Goal: Register for event/course

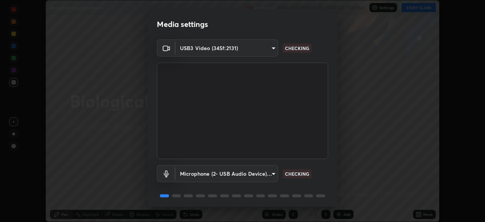
scroll to position [27, 0]
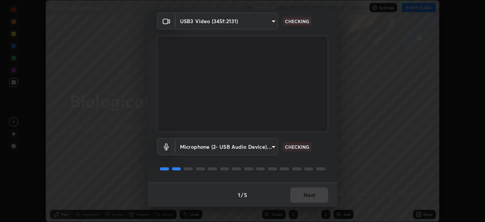
click at [304, 195] on div "1 / 5 Next" at bounding box center [243, 194] width 190 height 24
click at [304, 198] on div "1 / 5 Next" at bounding box center [243, 194] width 190 height 24
click at [303, 198] on div "1 / 5 Next" at bounding box center [243, 194] width 190 height 24
click at [305, 199] on div "1 / 5 Next" at bounding box center [243, 194] width 190 height 24
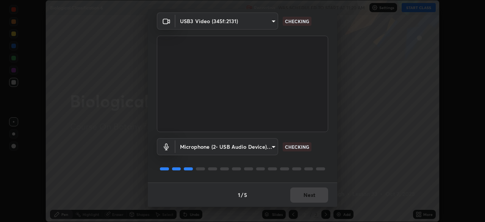
click at [306, 199] on div "1 / 5 Next" at bounding box center [243, 194] width 190 height 24
click at [304, 199] on div "1 / 5 Next" at bounding box center [243, 194] width 190 height 24
click at [299, 193] on div "1 / 5 Next" at bounding box center [243, 194] width 190 height 24
click at [301, 196] on div "1 / 5 Next" at bounding box center [243, 194] width 190 height 24
click at [303, 198] on div "1 / 5 Next" at bounding box center [243, 194] width 190 height 24
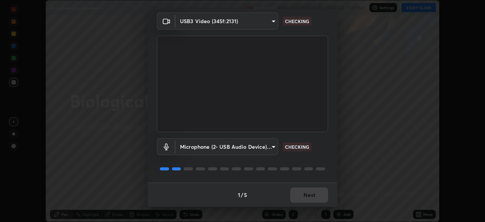
click at [306, 196] on div "1 / 5 Next" at bounding box center [243, 194] width 190 height 24
click at [308, 197] on div "1 / 5 Next" at bounding box center [243, 194] width 190 height 24
click at [307, 198] on div "1 / 5 Next" at bounding box center [243, 194] width 190 height 24
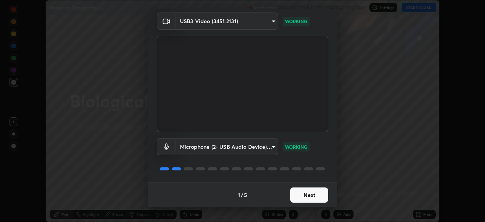
click at [306, 197] on button "Next" at bounding box center [309, 194] width 38 height 15
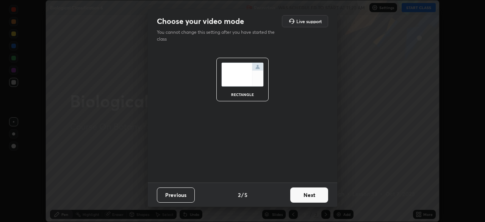
click at [308, 199] on button "Next" at bounding box center [309, 194] width 38 height 15
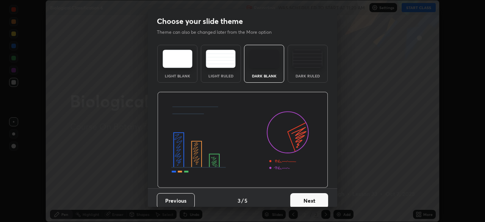
click at [312, 199] on button "Next" at bounding box center [309, 200] width 38 height 15
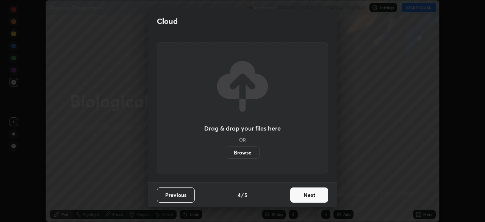
click at [311, 198] on button "Next" at bounding box center [309, 194] width 38 height 15
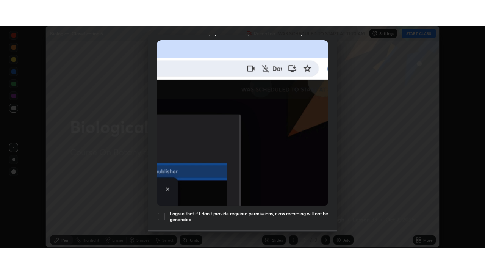
scroll to position [182, 0]
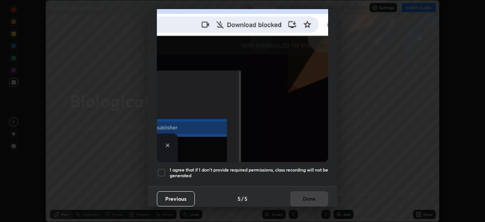
click at [163, 168] on div at bounding box center [161, 172] width 9 height 9
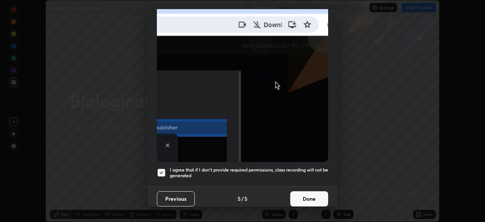
click at [311, 198] on button "Done" at bounding box center [309, 198] width 38 height 15
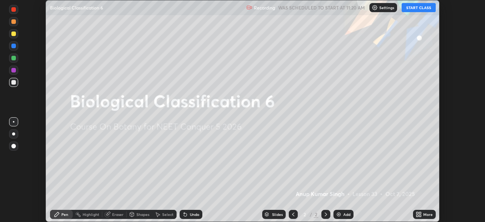
click at [420, 213] on icon at bounding box center [420, 213] width 2 height 2
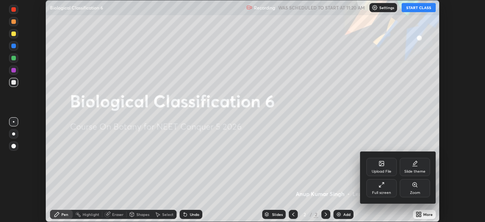
click at [381, 186] on icon at bounding box center [382, 185] width 6 height 6
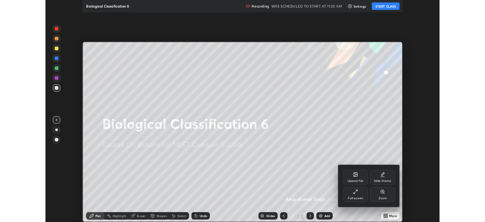
scroll to position [273, 485]
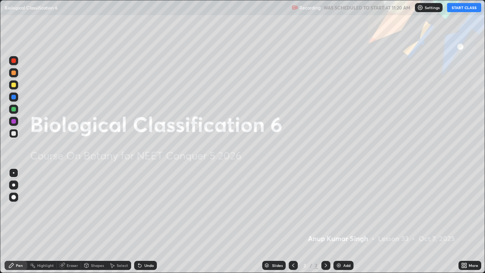
click at [459, 8] on button "START CLASS" at bounding box center [464, 7] width 34 height 9
click at [334, 221] on div "Add" at bounding box center [344, 265] width 20 height 9
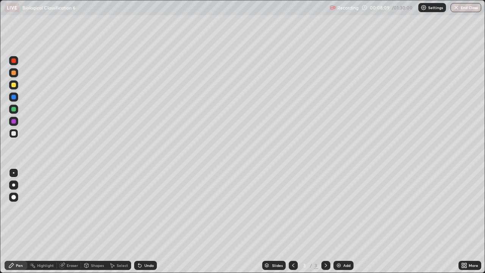
click at [294, 221] on icon at bounding box center [293, 265] width 6 height 6
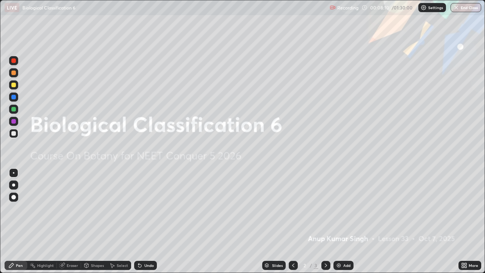
click at [325, 221] on icon at bounding box center [326, 265] width 6 height 6
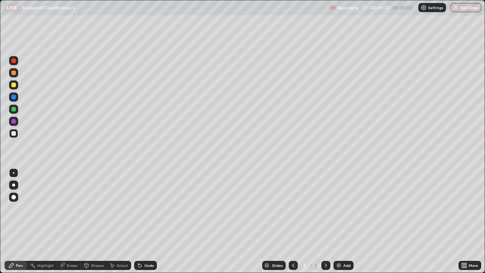
click at [14, 185] on div at bounding box center [13, 185] width 3 height 3
click at [14, 85] on div at bounding box center [13, 85] width 5 height 5
click at [14, 173] on div at bounding box center [14, 173] width 2 height 2
click at [13, 184] on div at bounding box center [13, 185] width 3 height 3
click at [337, 221] on img at bounding box center [339, 265] width 6 height 6
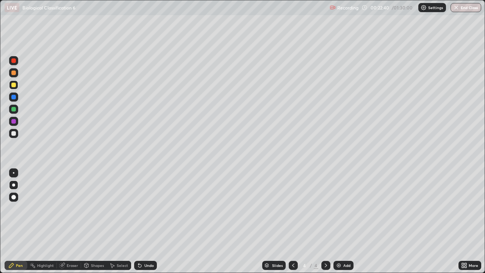
click at [14, 133] on div at bounding box center [13, 133] width 5 height 5
click at [14, 173] on div at bounding box center [14, 173] width 2 height 2
click at [14, 110] on div at bounding box center [13, 109] width 5 height 5
click at [13, 121] on div at bounding box center [13, 121] width 5 height 5
click at [14, 96] on div at bounding box center [13, 97] width 5 height 5
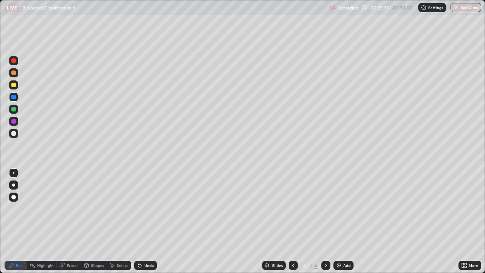
click at [15, 135] on div at bounding box center [13, 133] width 5 height 5
click at [86, 221] on icon at bounding box center [86, 266] width 0 height 3
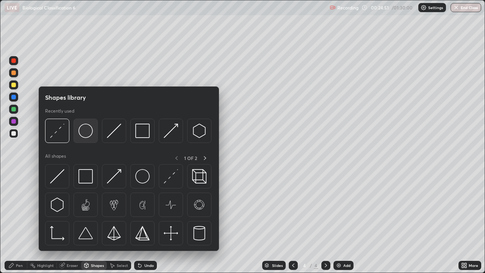
click at [87, 131] on img at bounding box center [85, 131] width 14 height 14
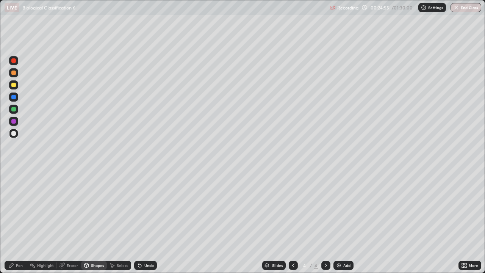
click at [19, 221] on div "Pen" at bounding box center [19, 266] width 7 height 4
click at [14, 84] on div at bounding box center [13, 85] width 5 height 5
click at [95, 221] on div "Shapes" at bounding box center [97, 266] width 13 height 4
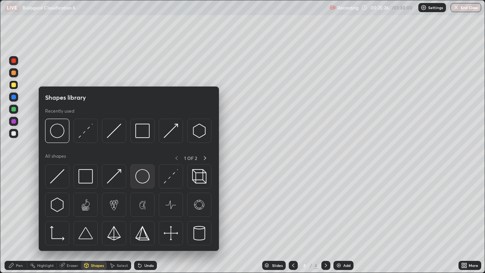
click at [144, 176] on img at bounding box center [142, 176] width 14 height 14
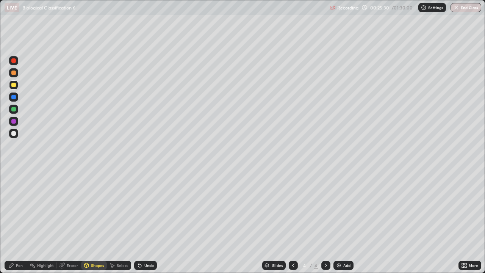
click at [13, 133] on div at bounding box center [13, 133] width 5 height 5
click at [25, 221] on div "Pen" at bounding box center [16, 265] width 23 height 9
click at [13, 110] on div at bounding box center [13, 109] width 5 height 5
click at [11, 130] on div at bounding box center [13, 133] width 9 height 9
click at [241, 221] on div "Slides 4 / 4 Add" at bounding box center [308, 265] width 302 height 15
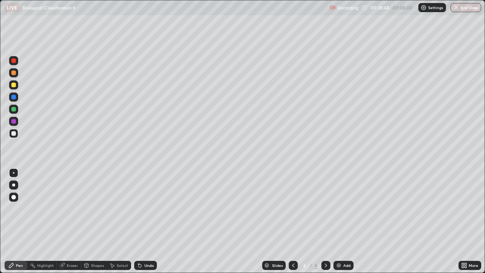
click at [16, 194] on div at bounding box center [13, 197] width 9 height 9
click at [14, 108] on div at bounding box center [13, 109] width 5 height 5
click at [13, 133] on div at bounding box center [13, 133] width 5 height 5
click at [337, 221] on img at bounding box center [339, 265] width 6 height 6
click at [69, 221] on div "Eraser" at bounding box center [72, 266] width 11 height 4
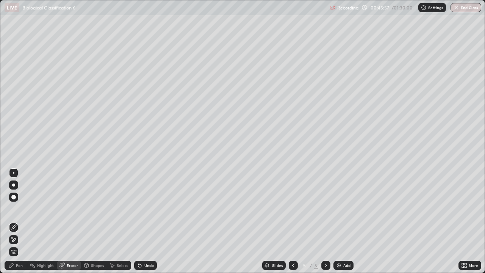
click at [19, 221] on div "Pen" at bounding box center [19, 266] width 7 height 4
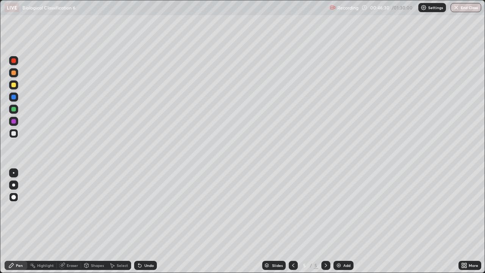
click at [293, 221] on icon at bounding box center [293, 265] width 6 height 6
click at [325, 221] on icon at bounding box center [326, 265] width 6 height 6
click at [336, 221] on img at bounding box center [339, 265] width 6 height 6
click at [14, 185] on div at bounding box center [13, 185] width 3 height 3
click at [336, 221] on img at bounding box center [339, 265] width 6 height 6
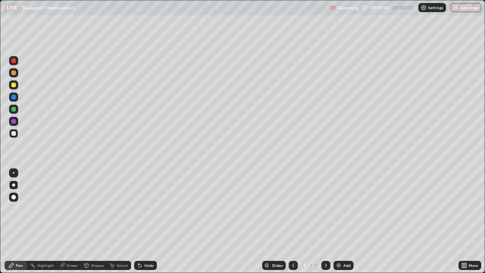
click at [22, 37] on div "Erase all" at bounding box center [14, 136] width 18 height 243
click at [21, 38] on div "Erase all" at bounding box center [14, 136] width 18 height 243
click at [13, 108] on div at bounding box center [13, 109] width 5 height 5
click at [14, 197] on div at bounding box center [13, 197] width 5 height 5
click at [14, 133] on div at bounding box center [13, 133] width 5 height 5
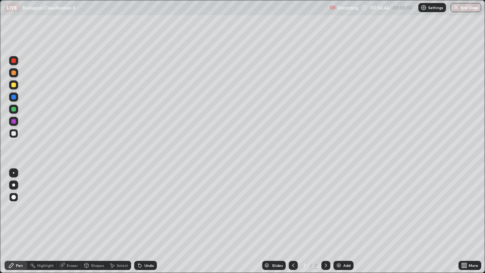
click at [14, 173] on div at bounding box center [14, 173] width 2 height 2
click at [14, 84] on div at bounding box center [13, 85] width 5 height 5
click at [15, 197] on div at bounding box center [13, 197] width 5 height 5
click at [11, 71] on div at bounding box center [13, 72] width 9 height 9
click at [13, 85] on div at bounding box center [13, 85] width 5 height 5
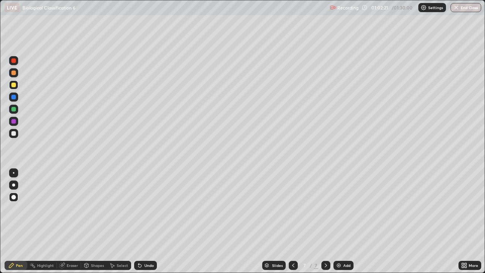
click at [67, 221] on div "Eraser" at bounding box center [72, 266] width 11 height 4
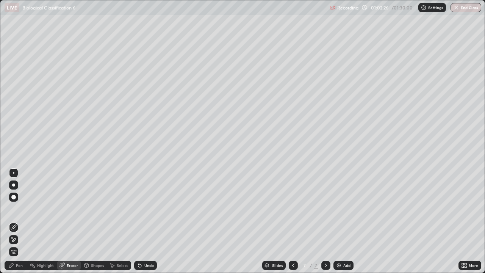
click at [20, 221] on div "Pen" at bounding box center [16, 265] width 23 height 9
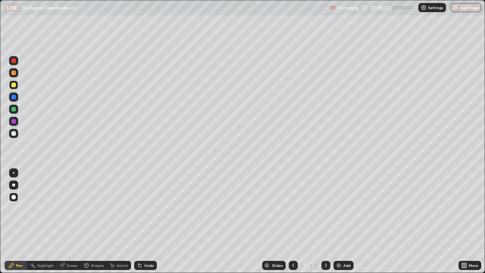
click at [344, 221] on div "Add" at bounding box center [347, 266] width 7 height 4
click at [94, 221] on div "Shapes" at bounding box center [97, 266] width 13 height 4
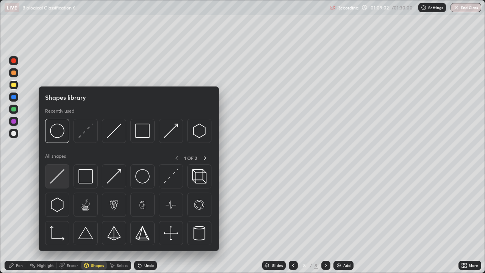
click at [61, 178] on img at bounding box center [57, 176] width 14 height 14
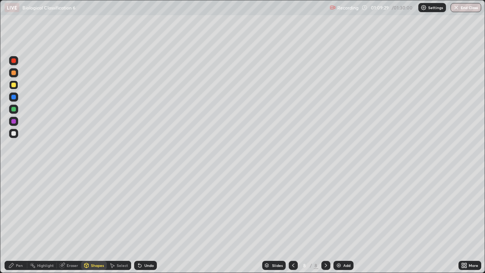
click at [14, 133] on div at bounding box center [13, 133] width 5 height 5
click at [19, 221] on div "Pen" at bounding box center [19, 266] width 7 height 4
click at [13, 176] on div at bounding box center [13, 172] width 9 height 9
click at [142, 221] on div "Undo" at bounding box center [145, 265] width 23 height 9
click at [12, 84] on div at bounding box center [13, 85] width 5 height 5
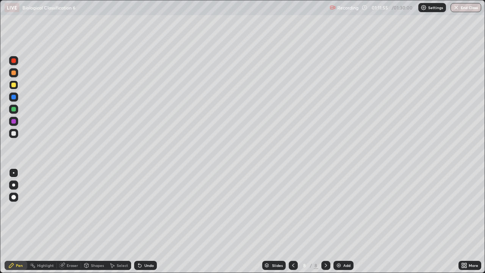
click at [13, 72] on div at bounding box center [13, 73] width 5 height 5
click at [341, 221] on div "Add" at bounding box center [344, 265] width 20 height 9
click at [13, 133] on div at bounding box center [13, 133] width 5 height 5
click at [15, 185] on div at bounding box center [13, 185] width 3 height 3
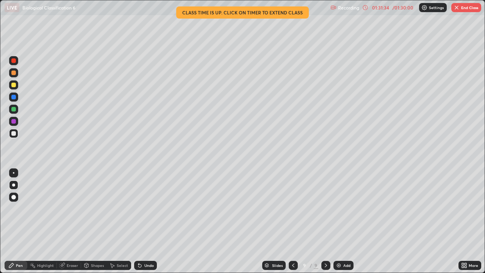
click at [14, 110] on div at bounding box center [13, 109] width 5 height 5
click at [14, 173] on div at bounding box center [14, 173] width 2 height 2
click at [14, 110] on div at bounding box center [13, 109] width 5 height 5
click at [14, 122] on div at bounding box center [13, 121] width 5 height 5
click at [14, 185] on div at bounding box center [13, 185] width 3 height 3
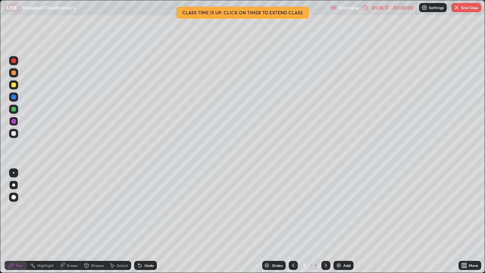
click at [457, 6] on img "button" at bounding box center [457, 8] width 6 height 6
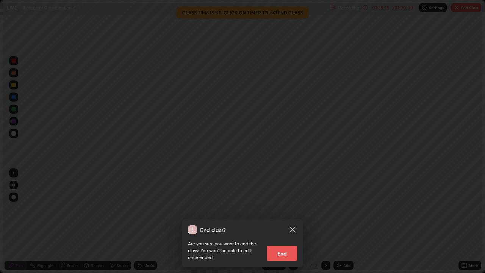
click at [286, 221] on button "End" at bounding box center [282, 253] width 30 height 15
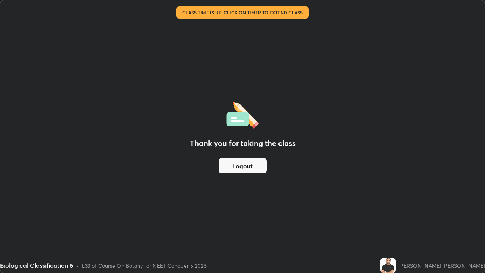
click at [253, 165] on button "Logout" at bounding box center [243, 165] width 48 height 15
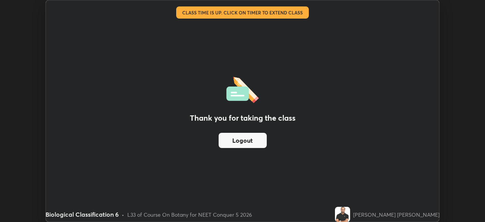
scroll to position [37696, 37432]
